Goal: Task Accomplishment & Management: Use online tool/utility

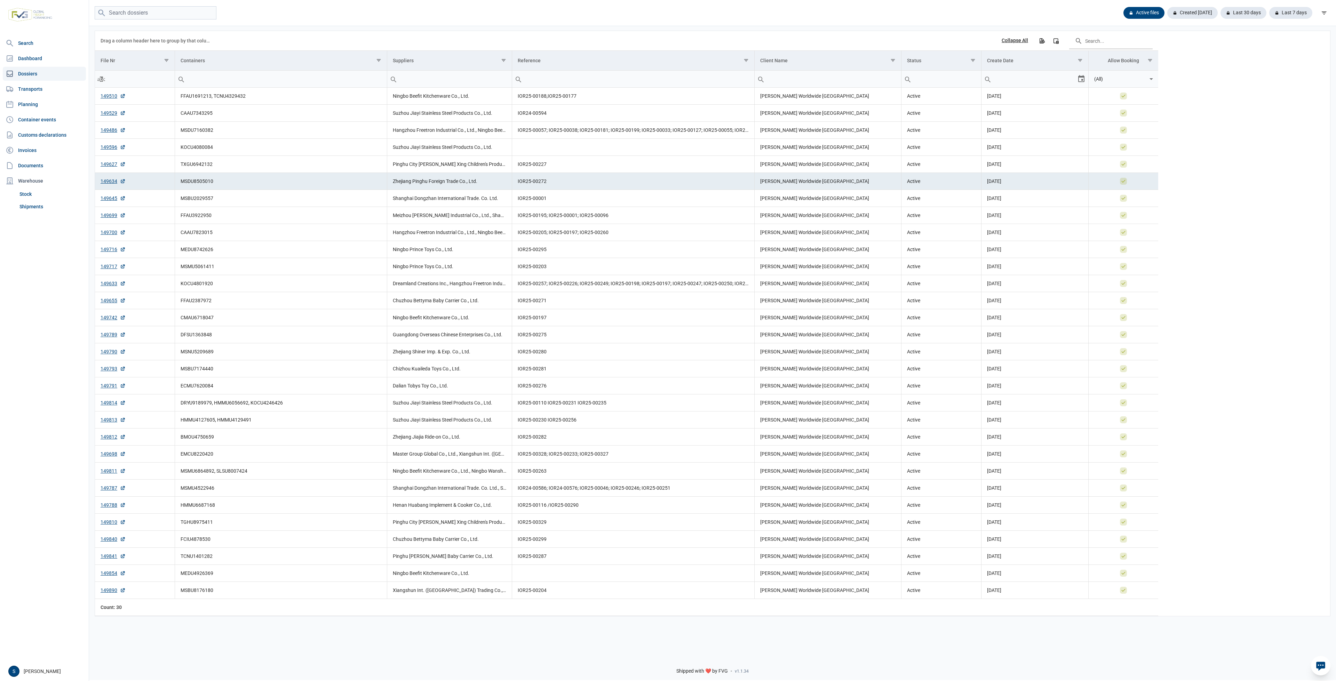
click at [53, 127] on nav "Search Dashboard Dossiers Transports Planning Container events Customs declarat…" at bounding box center [44, 349] width 89 height 626
click at [50, 133] on link "Customs declarations" at bounding box center [44, 135] width 83 height 14
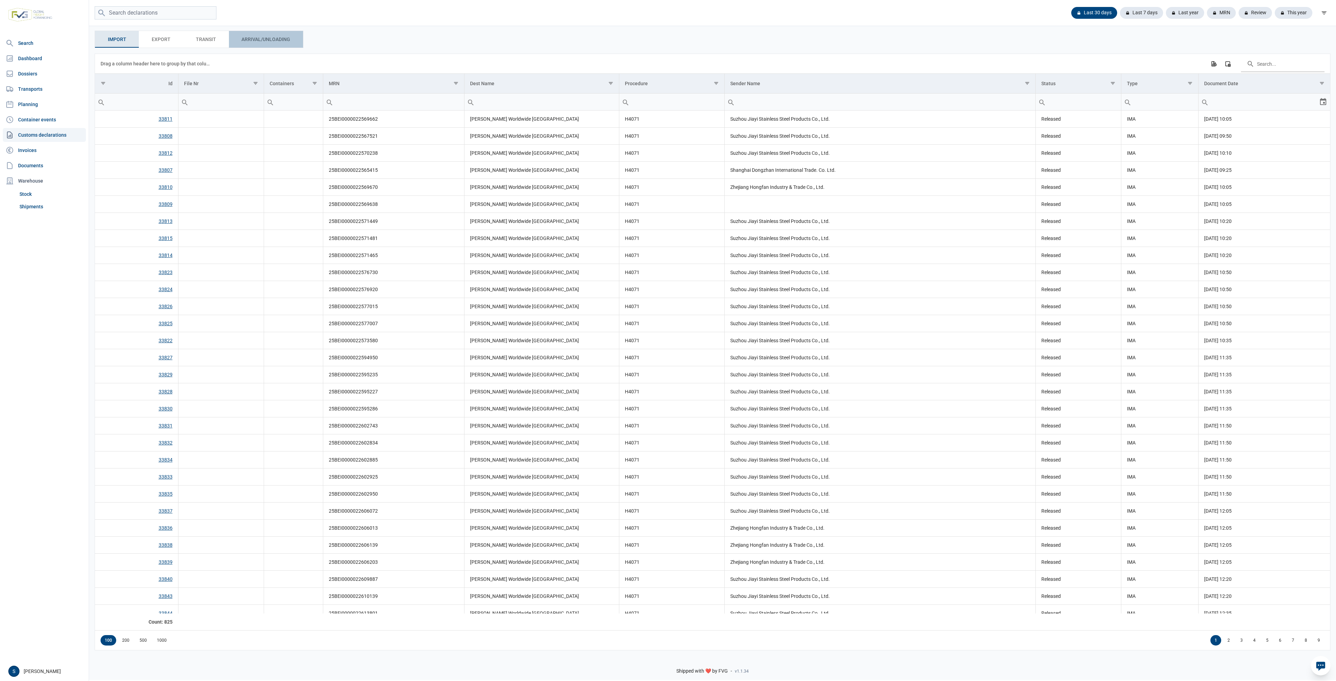
click at [247, 34] on div "Arrival/Unloading Arrival/Unloading" at bounding box center [266, 39] width 74 height 17
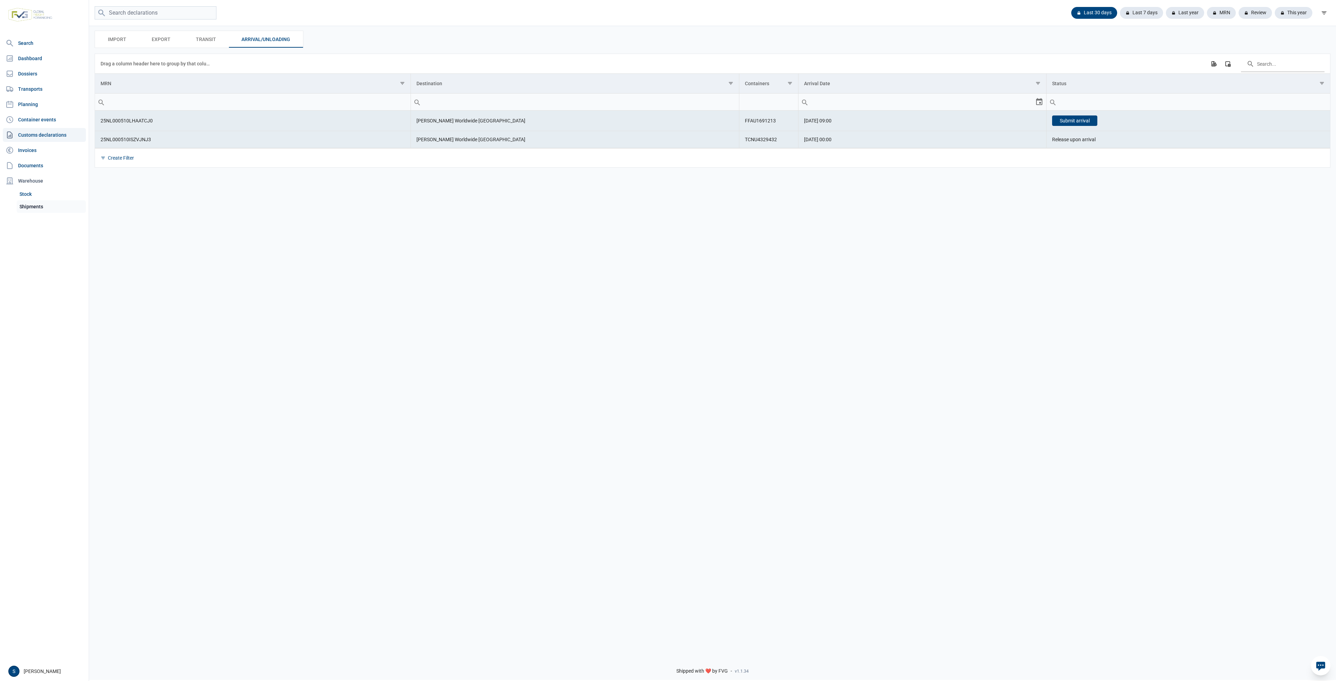
click at [44, 207] on link "Shipments" at bounding box center [51, 206] width 69 height 13
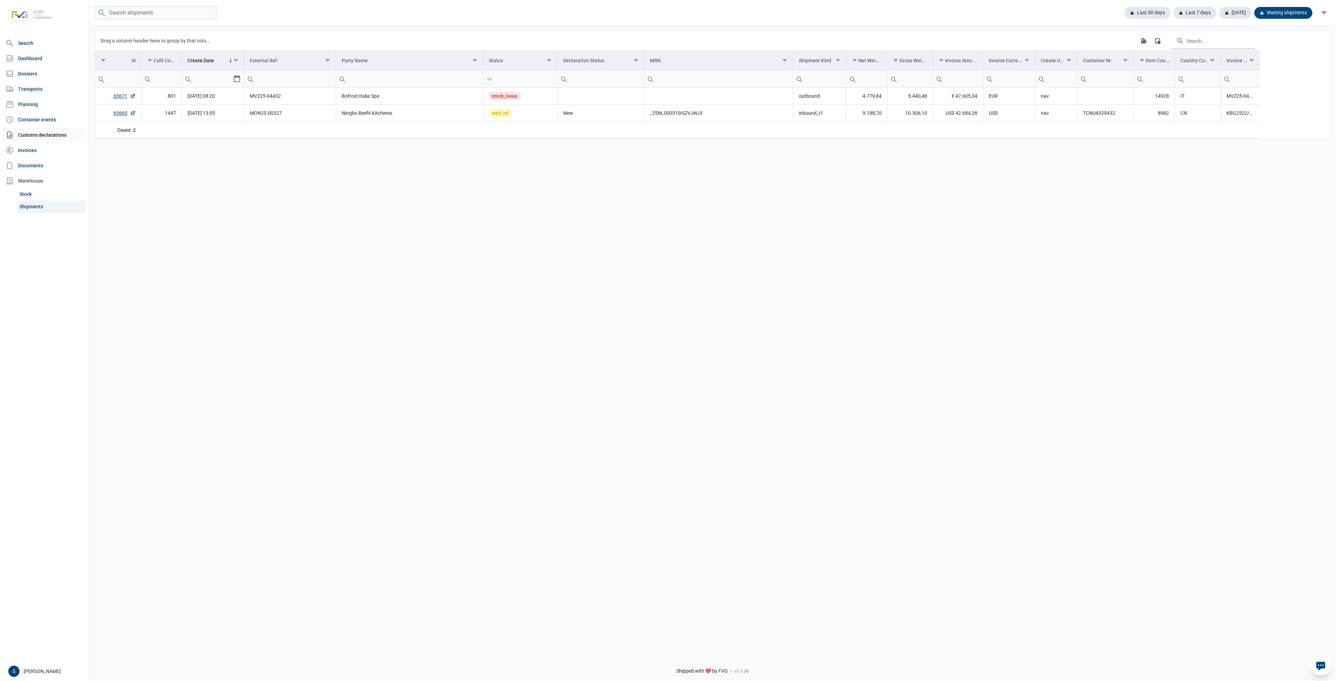
click at [67, 135] on link "Customs declarations" at bounding box center [44, 135] width 83 height 14
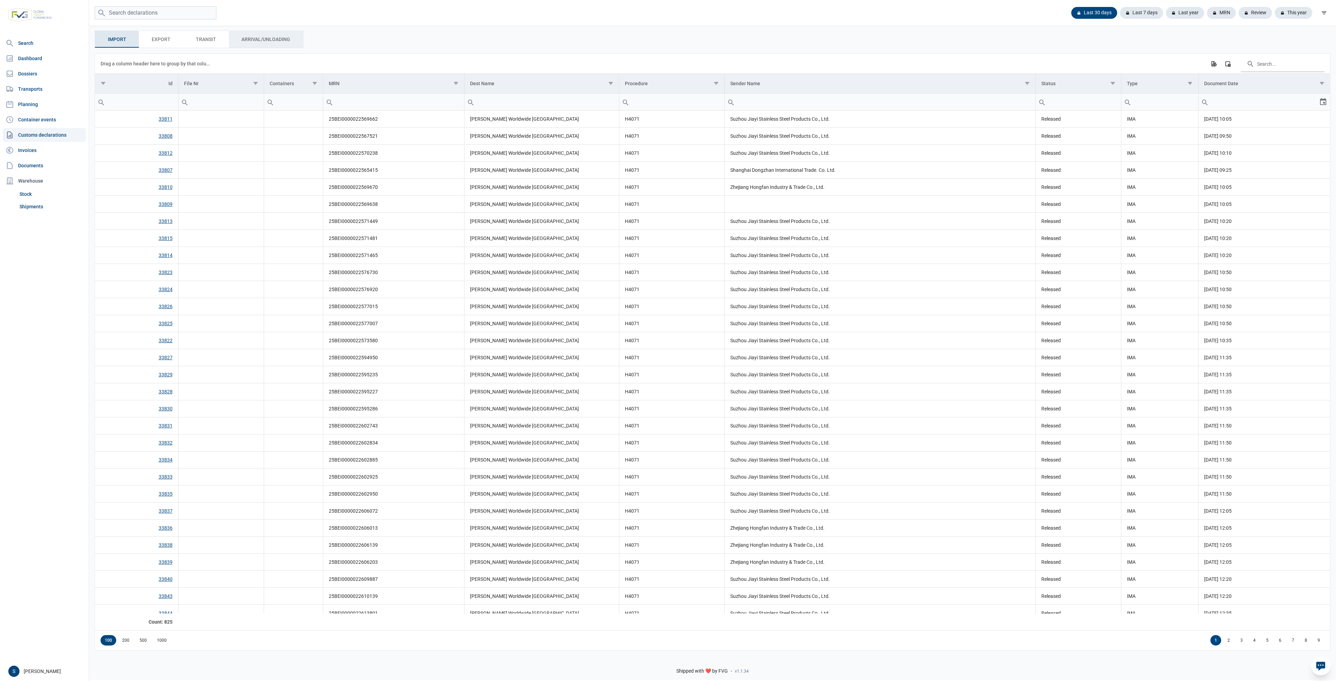
click at [260, 45] on div "Arrival/Unloading Arrival/Unloading" at bounding box center [266, 39] width 74 height 17
